Goal: Information Seeking & Learning: Learn about a topic

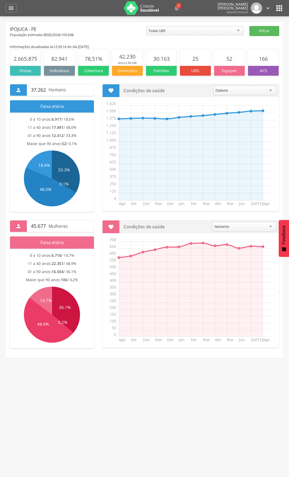
click at [182, 34] on div "Todas UBS" at bounding box center [195, 30] width 98 height 9
click at [11, 9] on icon "" at bounding box center [11, 8] width 7 height 7
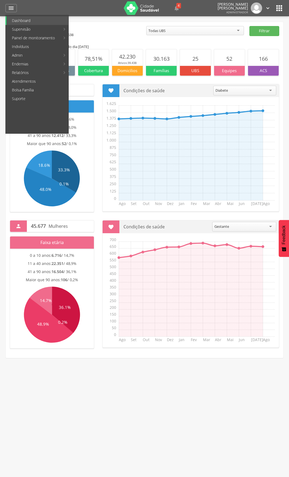
click at [137, 24] on div "Ipojuca - PE População estimada IBGE( 2024 ): 105.638 ********* Todas UBS Todas…" at bounding box center [145, 190] width 278 height 336
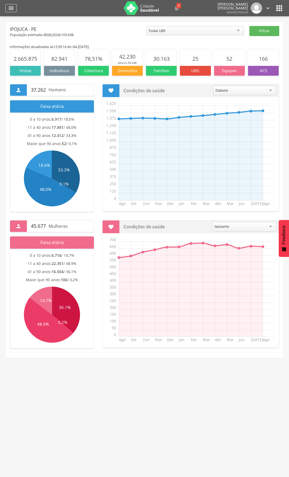
click at [11, 9] on icon "" at bounding box center [11, 8] width 7 height 7
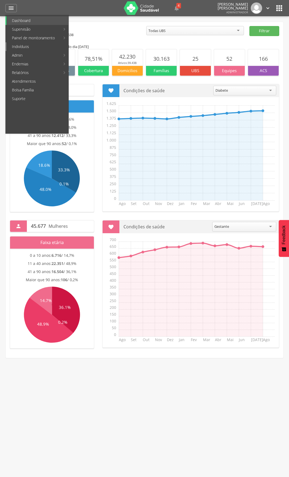
click at [22, 48] on link "Indivíduos" at bounding box center [38, 46] width 62 height 9
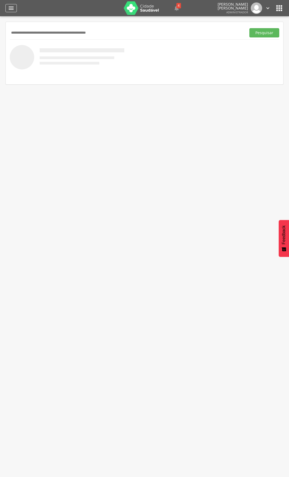
click at [12, 8] on icon "" at bounding box center [11, 8] width 7 height 7
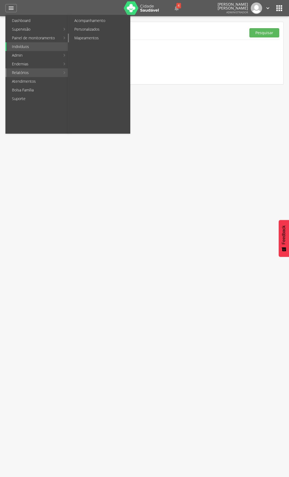
click at [98, 37] on link "Mapeamentos" at bounding box center [99, 38] width 61 height 9
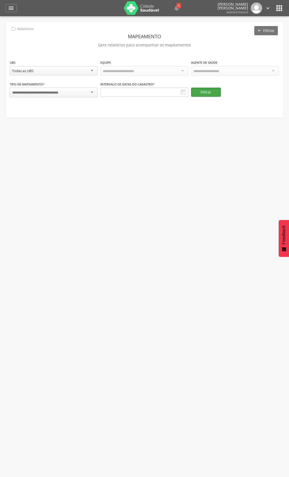
click at [210, 89] on button "Filtrar" at bounding box center [206, 92] width 30 height 9
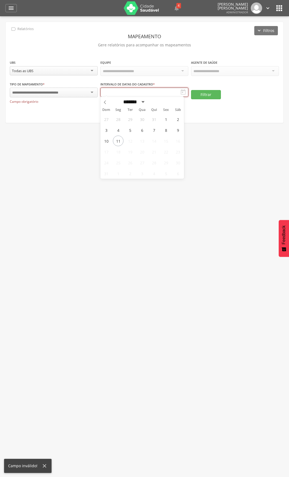
click at [148, 91] on input "text" at bounding box center [144, 92] width 88 height 9
click at [123, 144] on div "27 28 29 30 31 1 2 3 4 5 6 7 8 9 10 11 12 13 14 15 16 17 18 19 20 21 22 23 24 2…" at bounding box center [142, 146] width 84 height 65
click at [122, 143] on span "11" at bounding box center [118, 141] width 11 height 11
type input "**********"
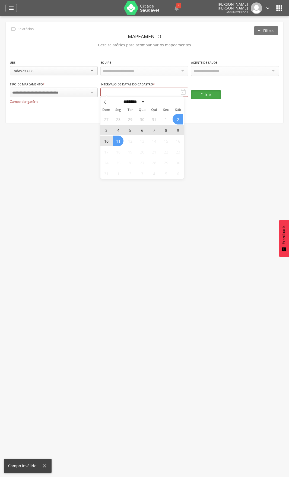
click at [202, 94] on button "Filtrar" at bounding box center [206, 94] width 30 height 9
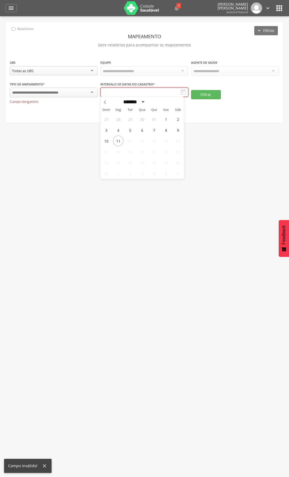
drag, startPoint x: 156, startPoint y: 91, endPoint x: 129, endPoint y: 107, distance: 31.0
click at [156, 91] on input "text" at bounding box center [144, 92] width 88 height 9
click at [168, 120] on span "1" at bounding box center [166, 119] width 11 height 11
click at [118, 139] on span "11" at bounding box center [118, 141] width 11 height 11
type input "**********"
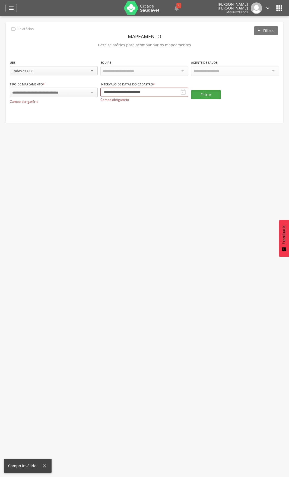
click at [206, 92] on button "Filtrar" at bounding box center [206, 94] width 30 height 9
click at [51, 93] on input "select-one" at bounding box center [42, 92] width 61 height 5
click at [9, 5] on icon "" at bounding box center [11, 8] width 7 height 7
click at [10, 7] on icon "" at bounding box center [11, 8] width 7 height 7
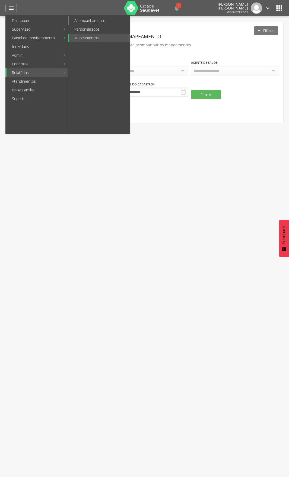
click at [93, 18] on link "Acompanhamento" at bounding box center [99, 20] width 61 height 9
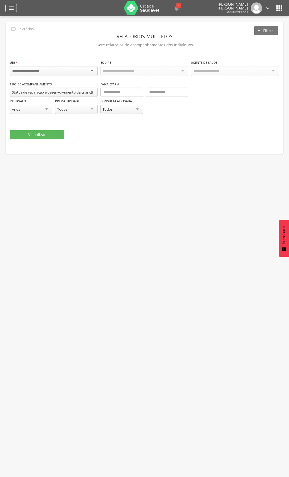
click at [13, 9] on icon "" at bounding box center [11, 8] width 7 height 7
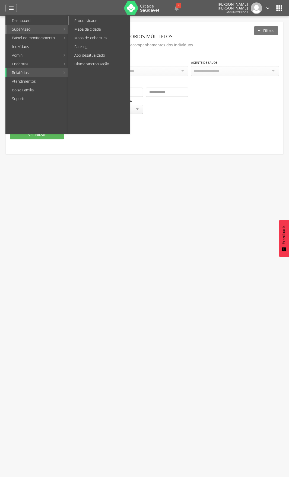
click at [100, 22] on link "Produtividade" at bounding box center [99, 20] width 61 height 9
type input "**********"
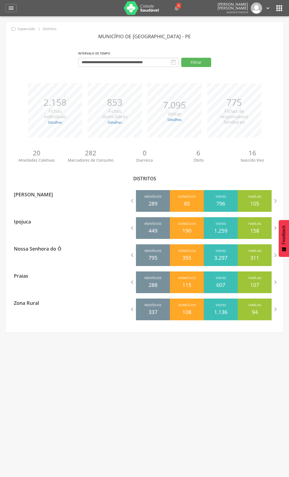
click at [176, 64] on icon "" at bounding box center [173, 62] width 7 height 7
click at [193, 63] on button "Filtrar" at bounding box center [196, 62] width 30 height 9
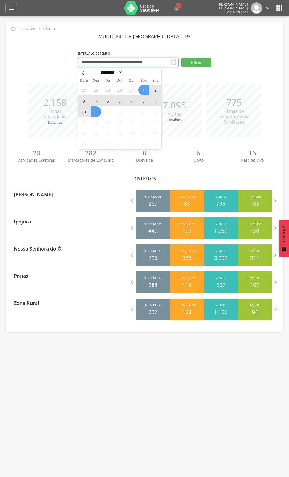
click at [117, 66] on input "**********" at bounding box center [128, 62] width 100 height 9
click at [83, 72] on icon at bounding box center [83, 73] width 2 height 4
select select "*"
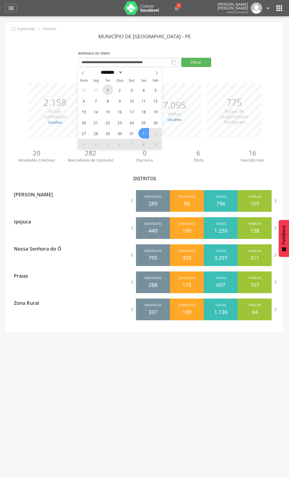
click at [107, 89] on span "1" at bounding box center [108, 90] width 11 height 11
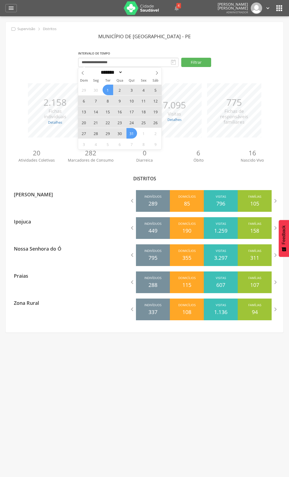
click at [137, 135] on div "29 30 1 2 3 4 5 6 7 8 9 10 11 12 13 14 15 16 17 18 19 20 21 22 23 24 25 26 27 2…" at bounding box center [120, 116] width 84 height 65
click at [129, 133] on span "31" at bounding box center [131, 133] width 11 height 11
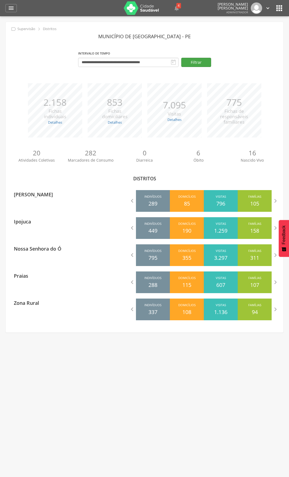
drag, startPoint x: 195, startPoint y: 68, endPoint x: 195, endPoint y: 63, distance: 4.9
click at [195, 65] on div "**********" at bounding box center [145, 60] width 270 height 23
click at [195, 58] on button "Filtrar" at bounding box center [196, 62] width 30 height 9
click at [9, 10] on icon "" at bounding box center [11, 8] width 7 height 7
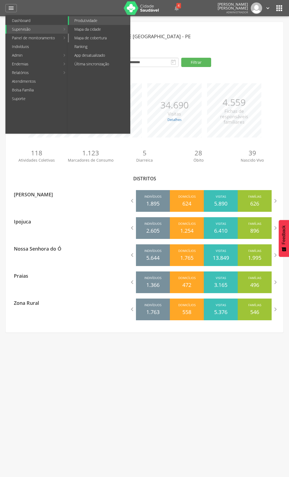
click at [90, 40] on link "Mapa de cobertura" at bounding box center [99, 38] width 61 height 9
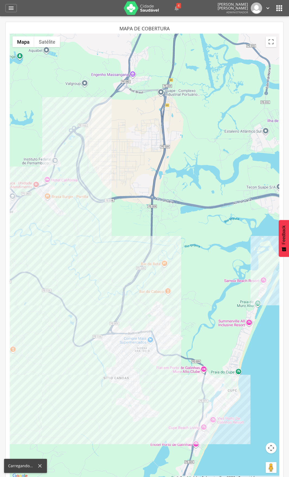
click at [17, 10] on div " Dashboard Supervisão Produtividade Mapa da cidade Mapa de cobertura Ranking A…" at bounding box center [144, 8] width 278 height 16
click at [11, 10] on icon "" at bounding box center [11, 8] width 7 height 7
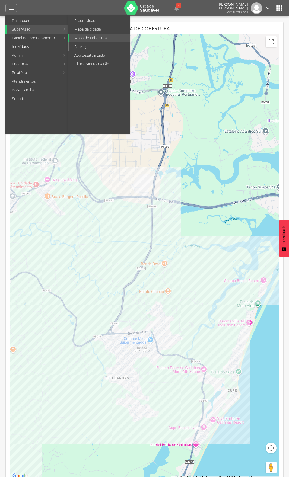
click at [96, 46] on link "Ranking" at bounding box center [99, 46] width 61 height 9
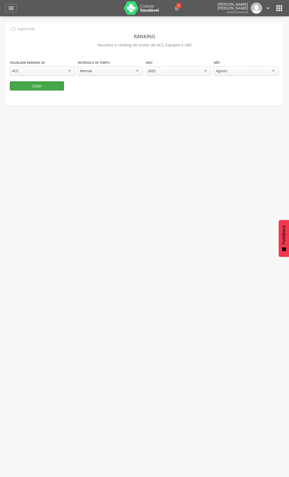
click at [49, 87] on button "Listar" at bounding box center [37, 85] width 54 height 9
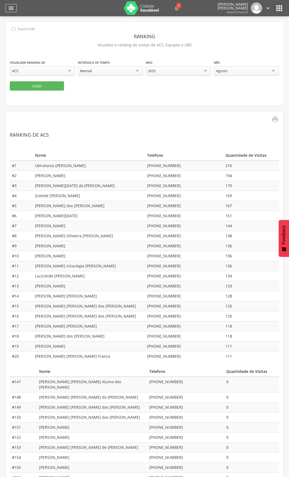
click at [10, 4] on div "" at bounding box center [10, 8] width 11 height 8
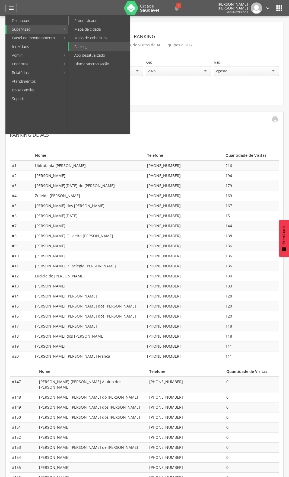
click at [86, 23] on link "Produtividade" at bounding box center [99, 20] width 61 height 9
type input "**********"
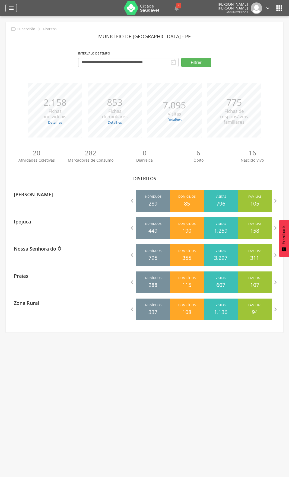
click at [11, 7] on icon "" at bounding box center [11, 8] width 7 height 7
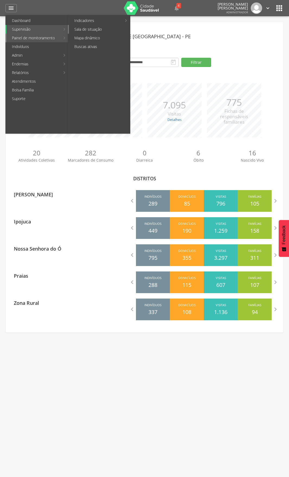
click at [88, 33] on link "Sala de situação" at bounding box center [99, 29] width 61 height 9
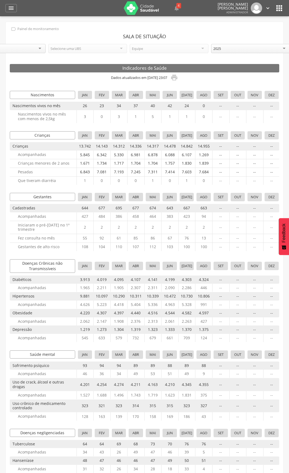
click at [27, 51] on div "Todos os distritos" at bounding box center [6, 48] width 79 height 9
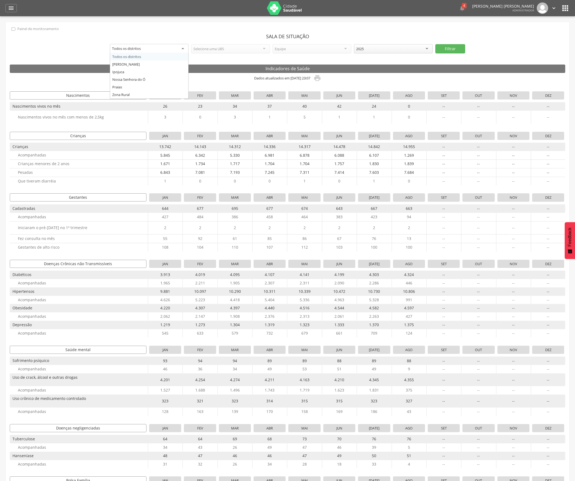
click at [132, 58] on div "**********" at bounding box center [288, 379] width 564 height 715
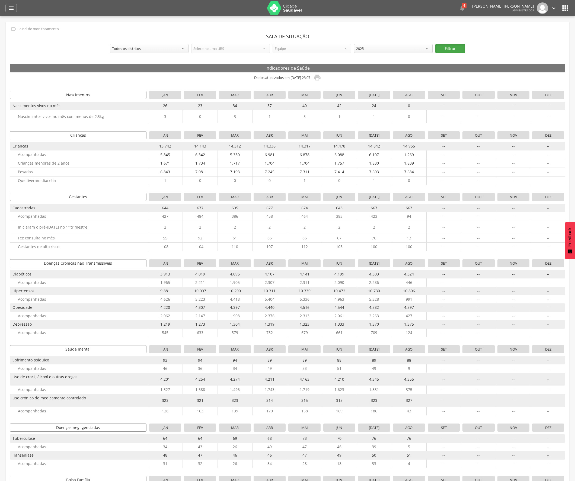
click at [289, 47] on button "Filtrar" at bounding box center [451, 48] width 30 height 9
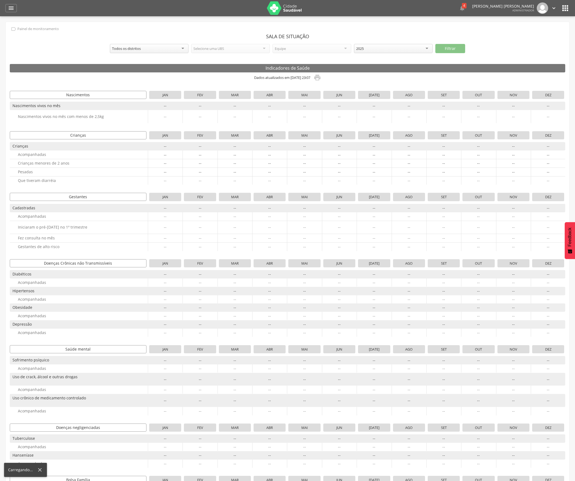
click at [152, 50] on div "Todos os distritos" at bounding box center [149, 48] width 79 height 9
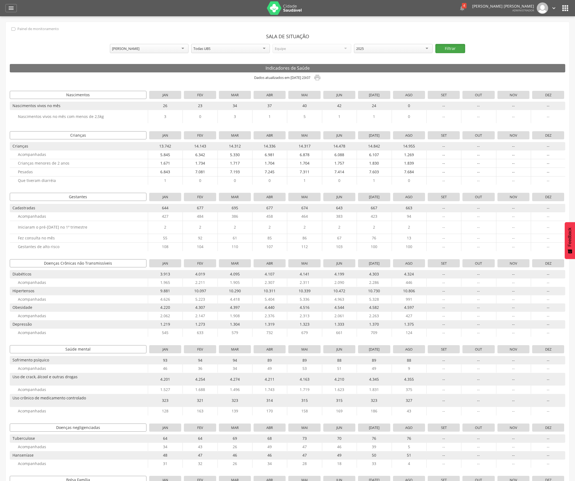
click at [289, 50] on button "Filtrar" at bounding box center [451, 48] width 30 height 9
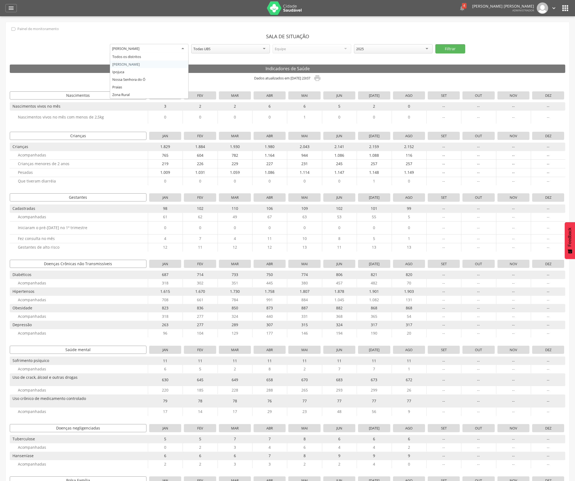
click at [161, 51] on div "[PERSON_NAME]" at bounding box center [149, 49] width 79 height 10
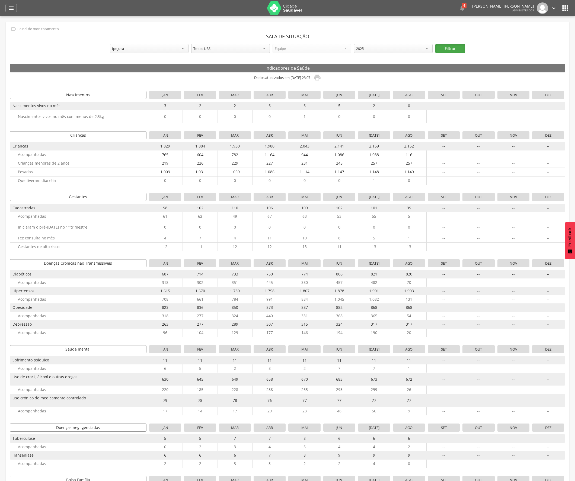
click at [289, 49] on button "Filtrar" at bounding box center [451, 48] width 30 height 9
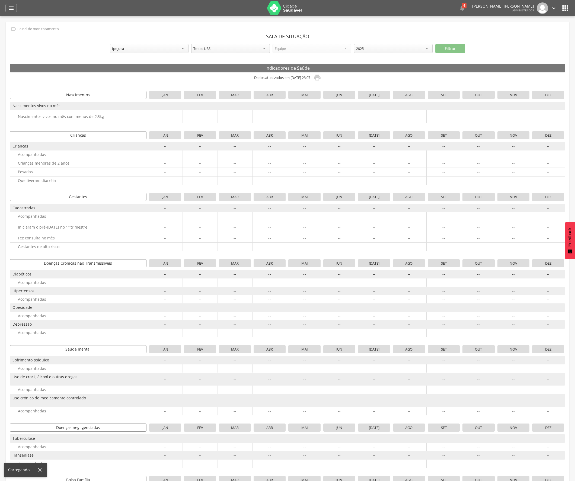
click at [140, 49] on div "Ipojuca" at bounding box center [149, 48] width 79 height 9
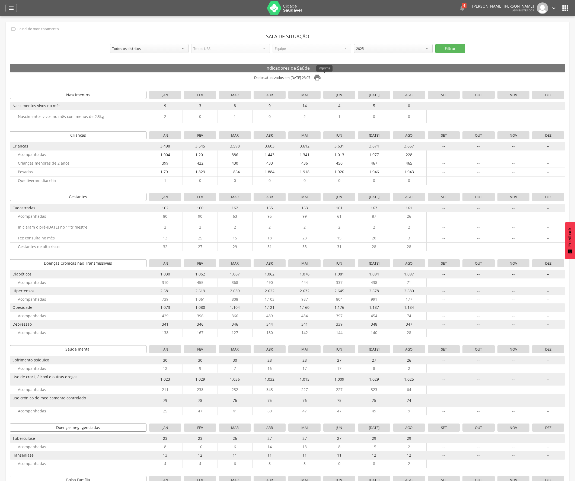
click at [289, 78] on icon "" at bounding box center [318, 78] width 8 height 8
click at [164, 45] on div "Todos os distritos" at bounding box center [149, 48] width 79 height 9
click at [289, 48] on button "Filtrar" at bounding box center [451, 48] width 30 height 9
click at [289, 80] on icon "" at bounding box center [318, 78] width 8 height 8
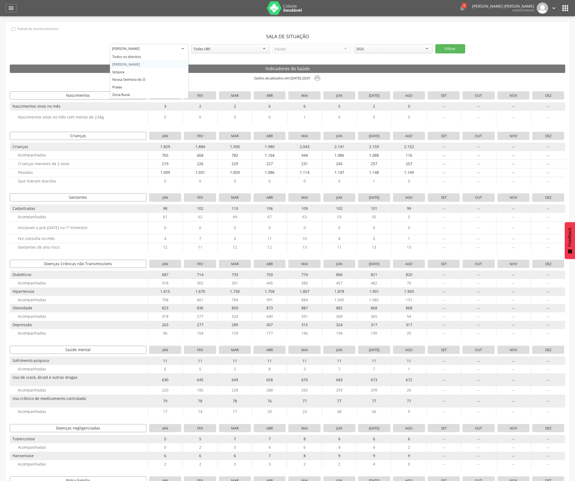
click at [173, 46] on div "[PERSON_NAME]" at bounding box center [149, 49] width 79 height 10
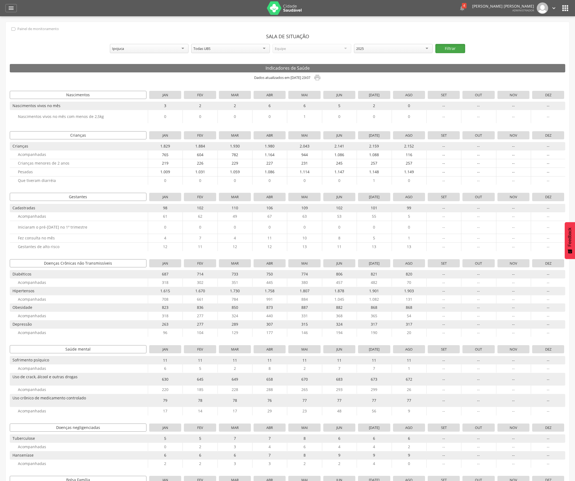
click at [289, 49] on button "Filtrar" at bounding box center [451, 48] width 30 height 9
click at [289, 78] on icon "" at bounding box center [318, 78] width 8 height 8
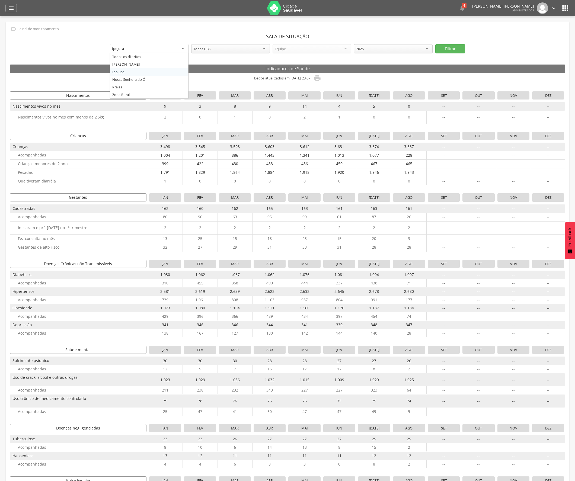
click at [129, 47] on div "Ipojuca" at bounding box center [149, 49] width 79 height 10
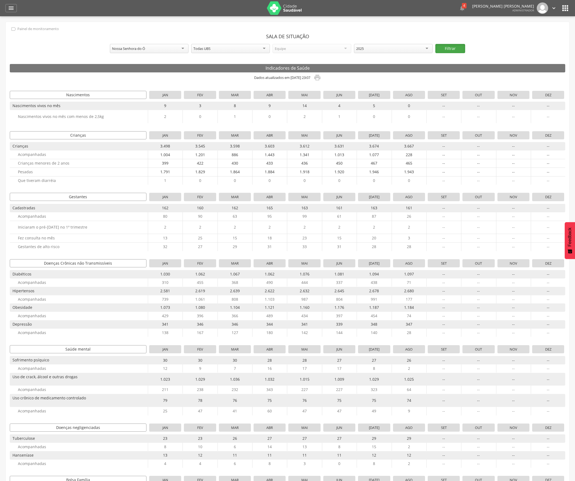
click at [289, 49] on button "Filtrar" at bounding box center [451, 48] width 30 height 9
click at [289, 79] on icon "" at bounding box center [318, 78] width 8 height 8
click at [154, 51] on div "Nossa Senhora do Ó" at bounding box center [149, 48] width 79 height 9
click at [289, 52] on button "Filtrar" at bounding box center [451, 48] width 30 height 9
click at [289, 79] on icon "" at bounding box center [318, 78] width 8 height 8
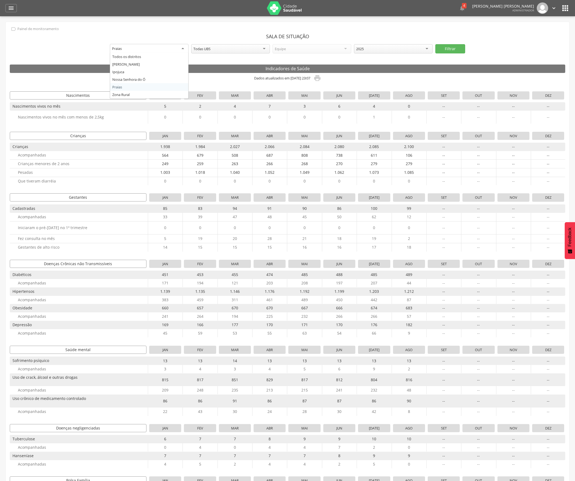
click at [183, 48] on div "Praias" at bounding box center [149, 49] width 79 height 10
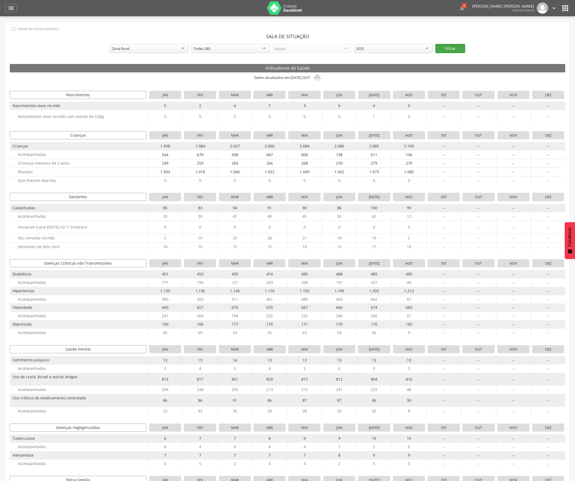
click at [289, 53] on button "Filtrar" at bounding box center [451, 48] width 30 height 9
click at [289, 81] on icon "" at bounding box center [318, 78] width 8 height 8
click at [137, 46] on div "Zona Rural" at bounding box center [149, 48] width 79 height 9
